Goal: Information Seeking & Learning: Learn about a topic

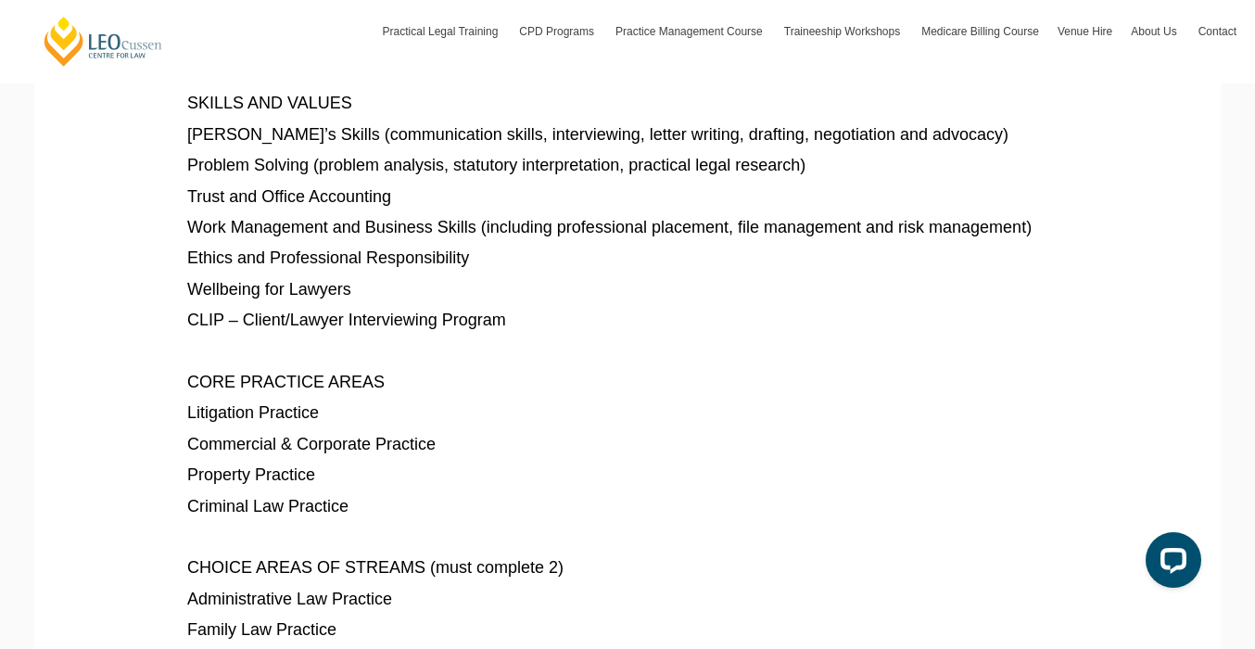
scroll to position [979, 0]
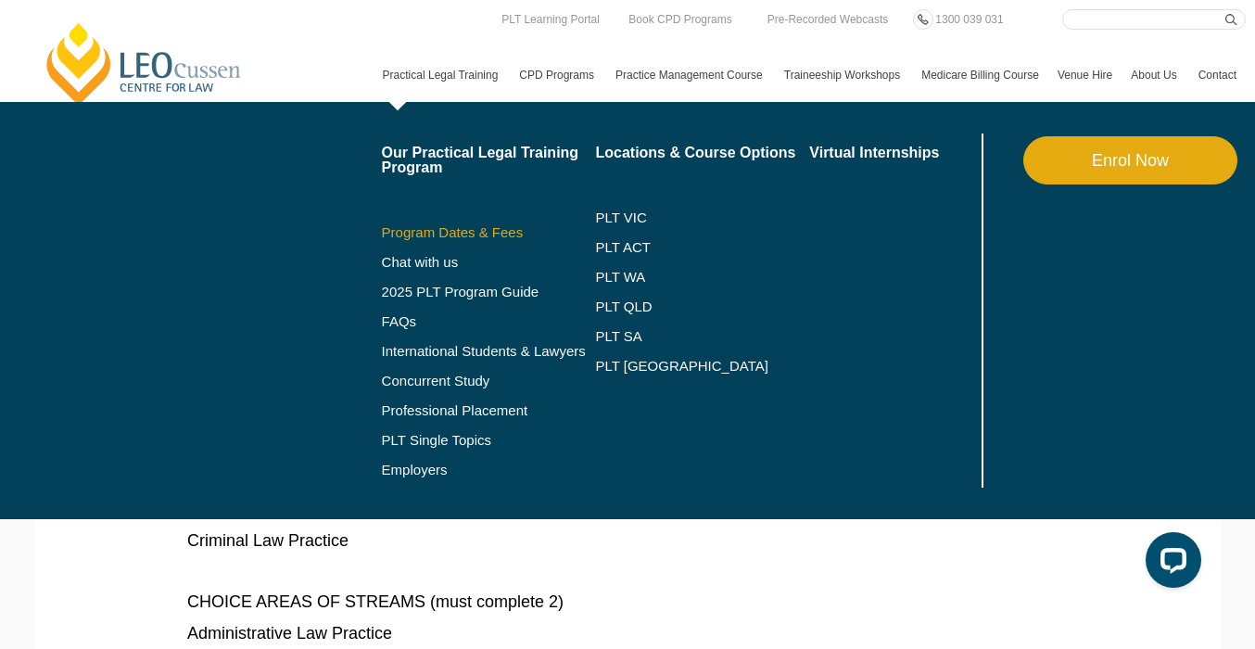
click at [408, 230] on link "Program Dates & Fees" at bounding box center [489, 232] width 214 height 15
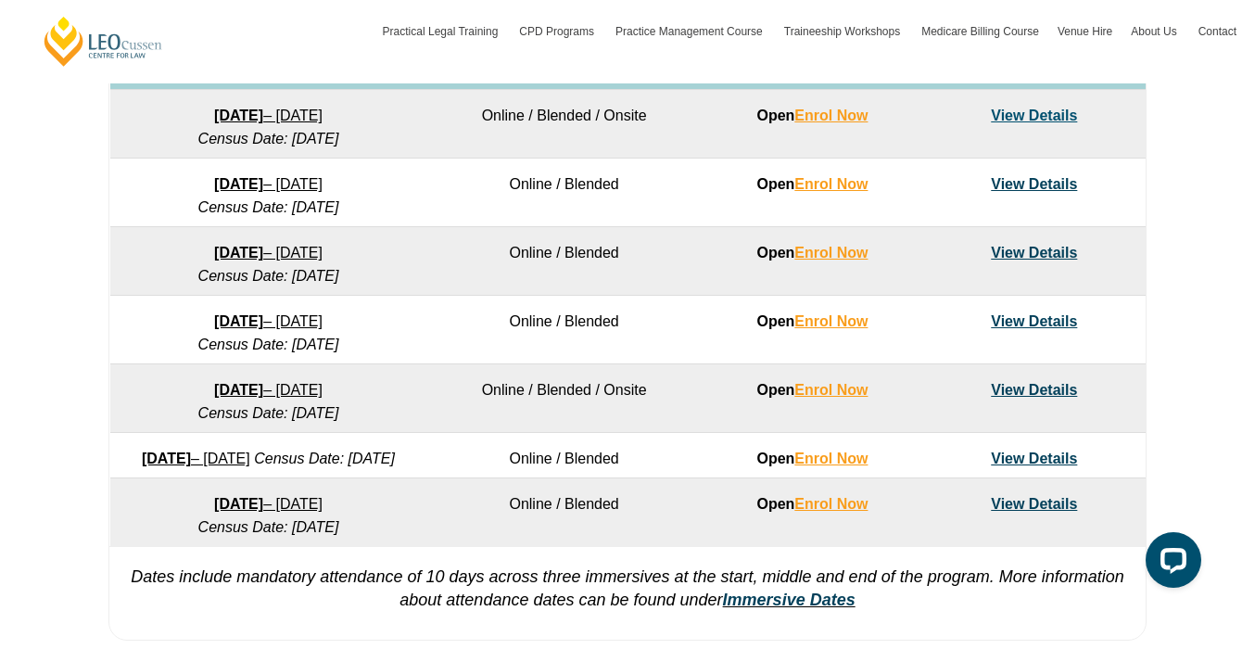
scroll to position [1198, 0]
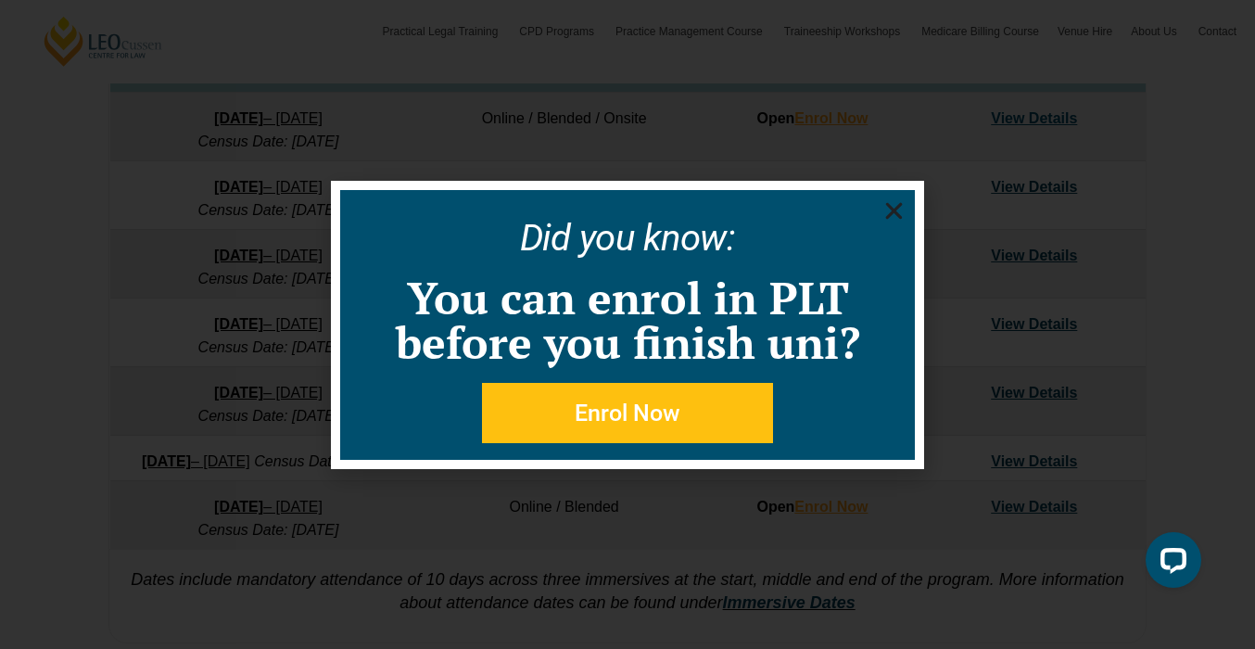
click at [894, 208] on icon "Close" at bounding box center [893, 210] width 23 height 23
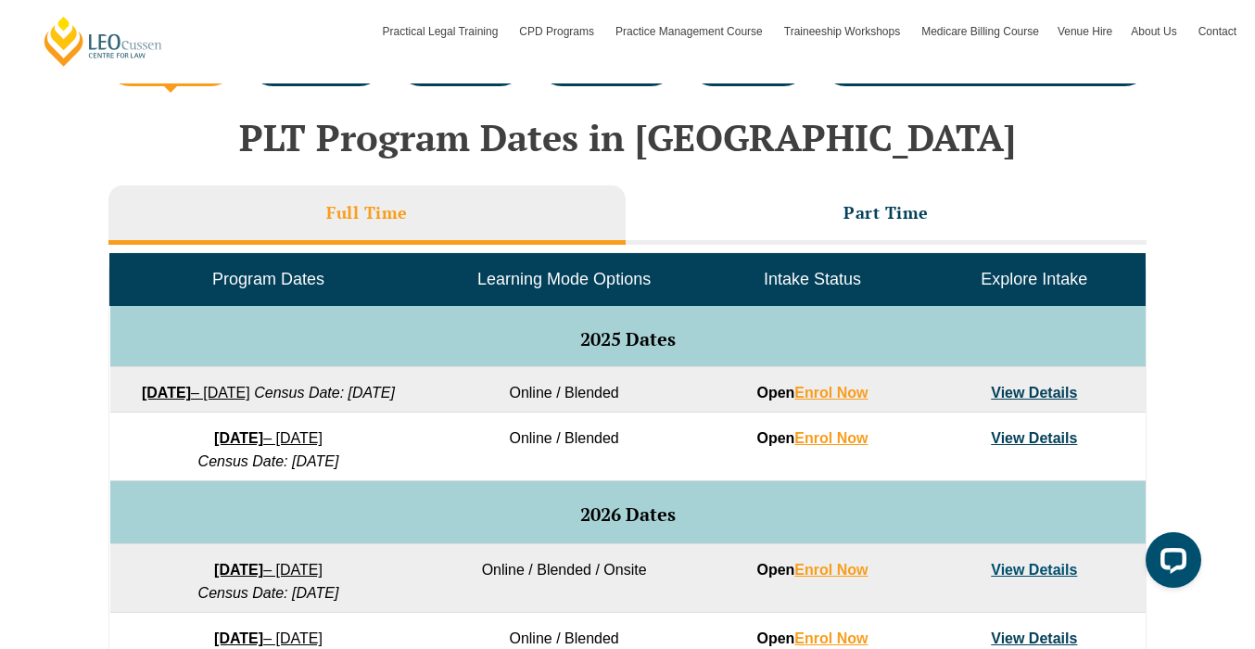
scroll to position [748, 0]
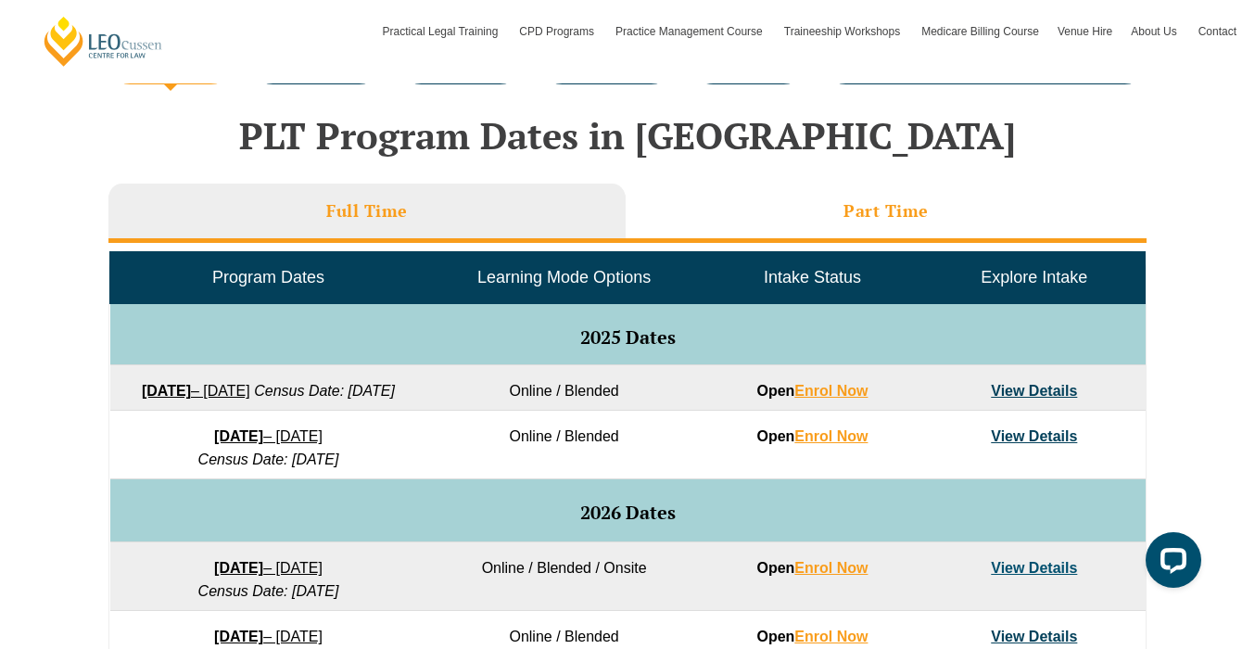
click at [784, 227] on li "Part Time" at bounding box center [886, 213] width 521 height 59
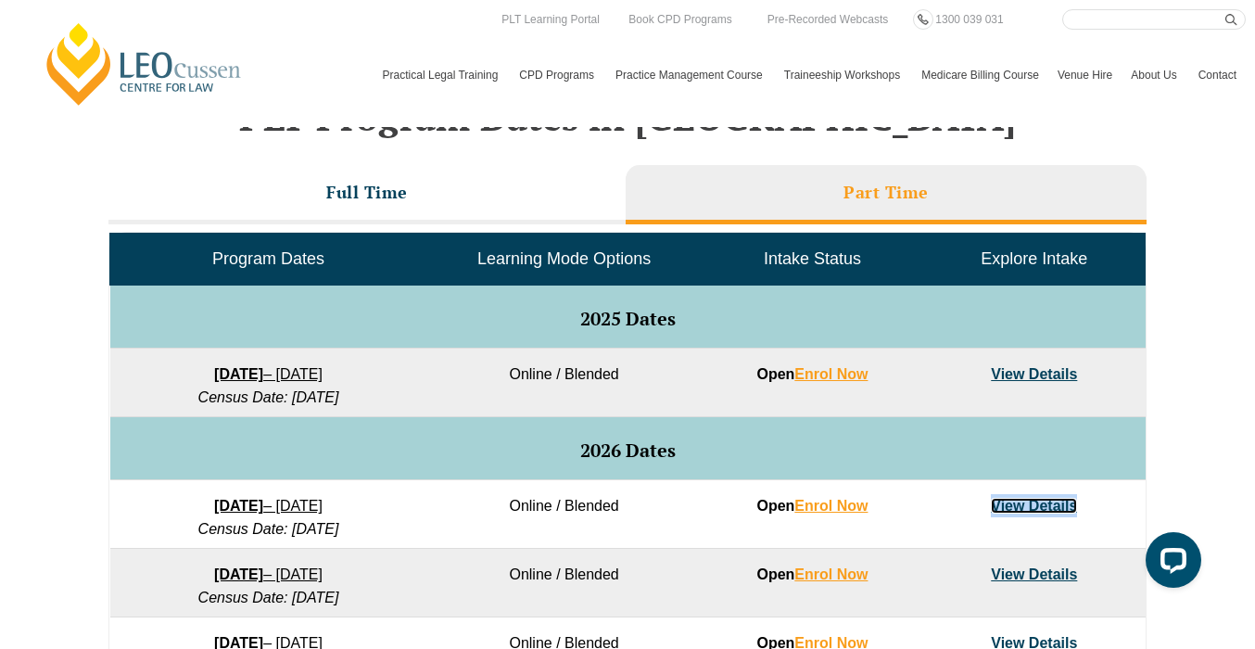
scroll to position [725, 0]
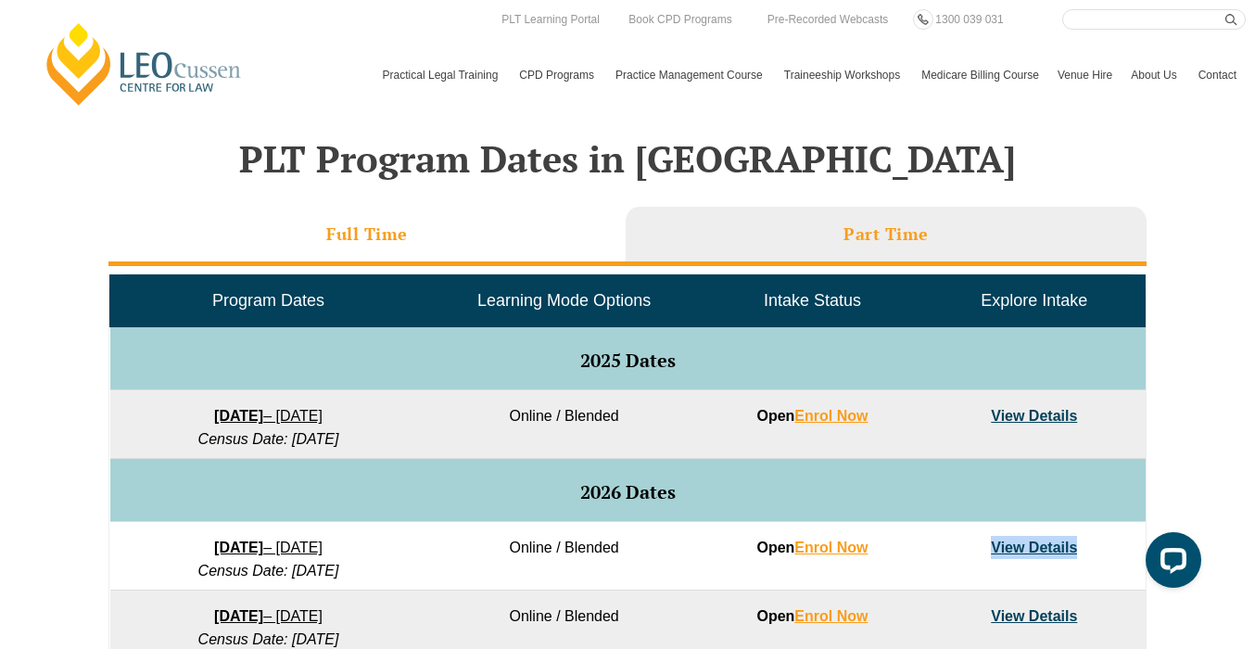
click at [523, 251] on li "Full Time" at bounding box center [366, 236] width 517 height 59
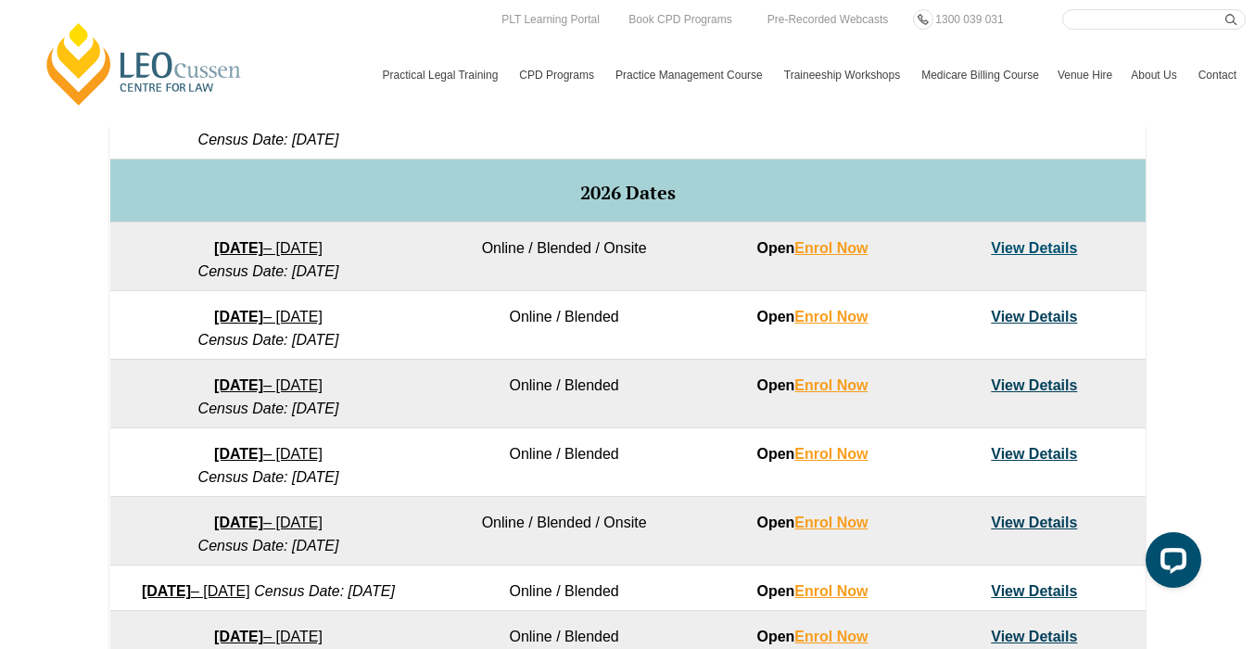
scroll to position [1059, 0]
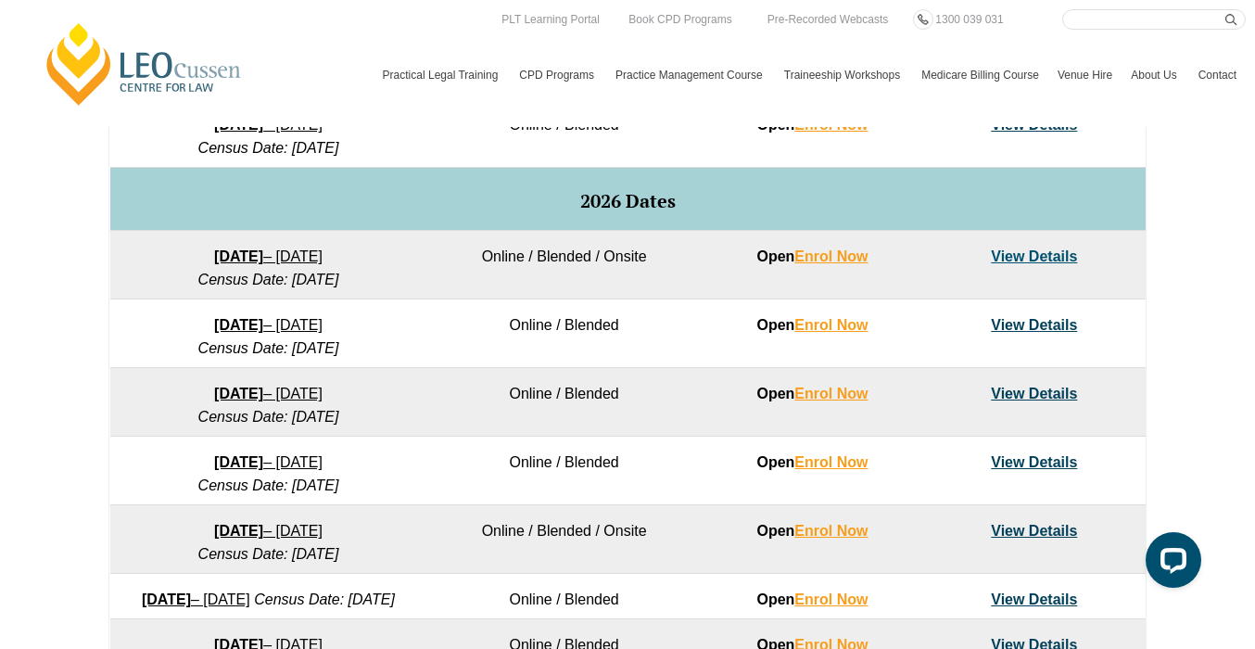
click at [1060, 264] on link "View Details" at bounding box center [1034, 256] width 86 height 16
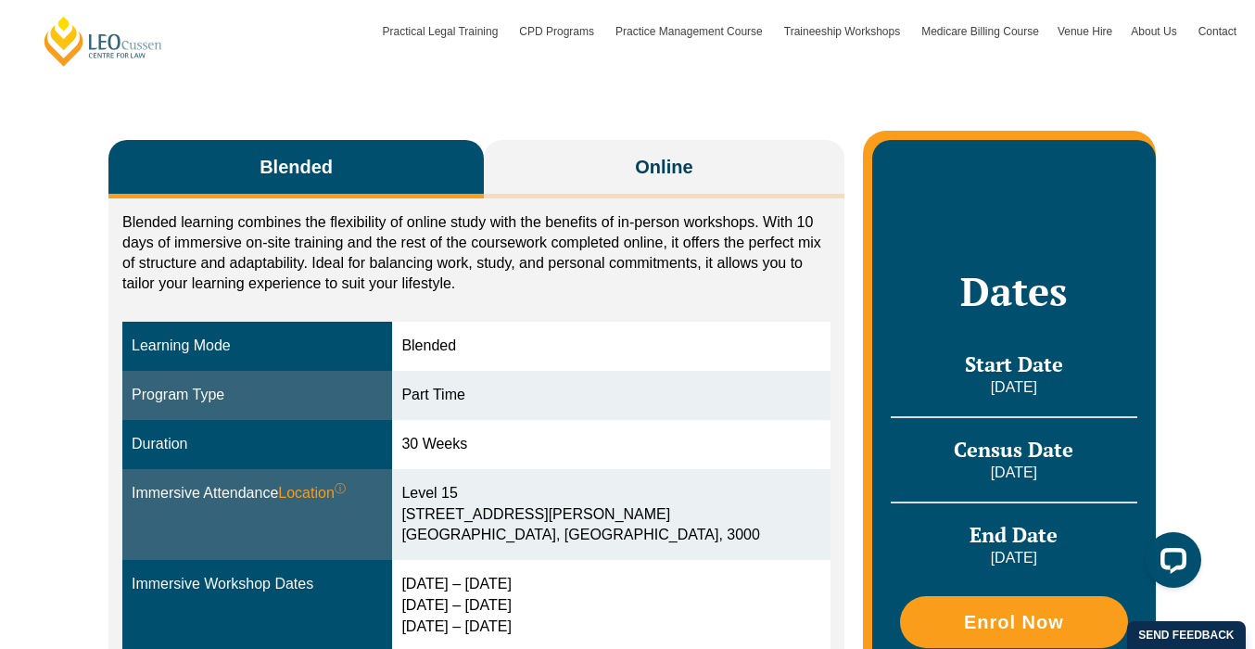
scroll to position [271, 0]
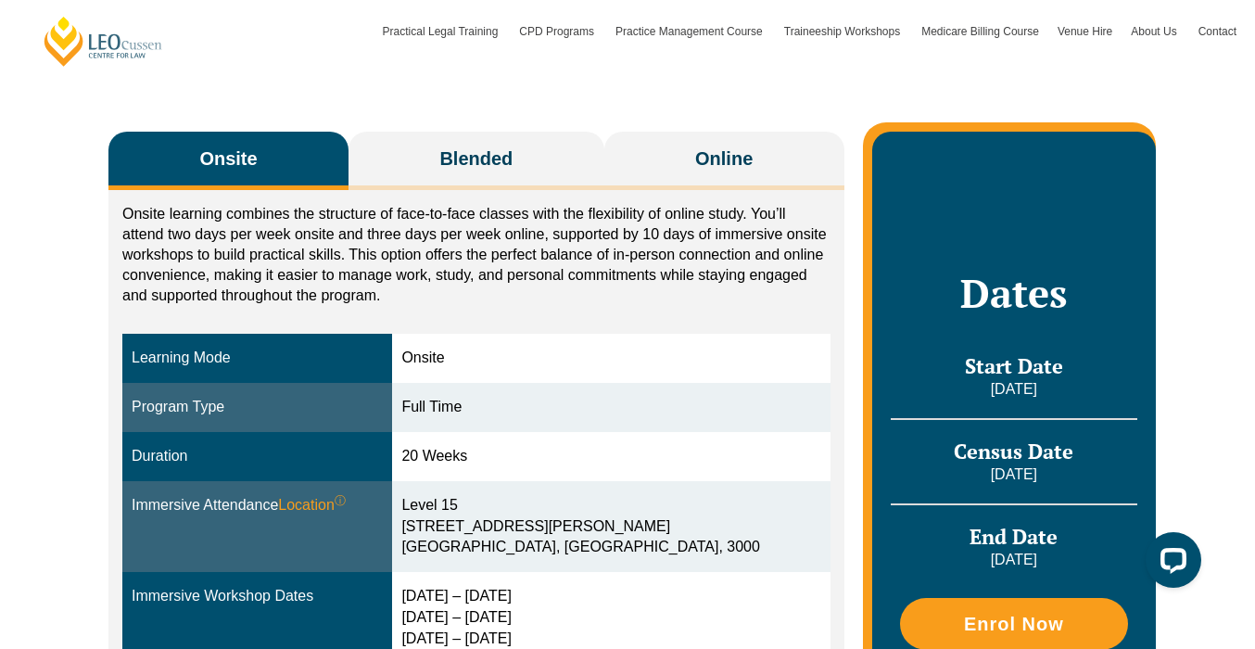
scroll to position [270, 0]
